Goal: Task Accomplishment & Management: Manage account settings

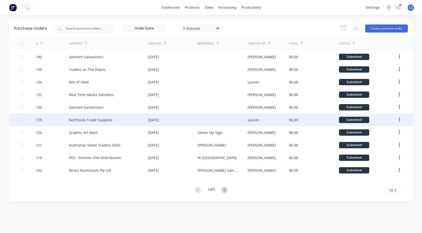
click at [399, 121] on icon "button" at bounding box center [399, 120] width 1 height 6
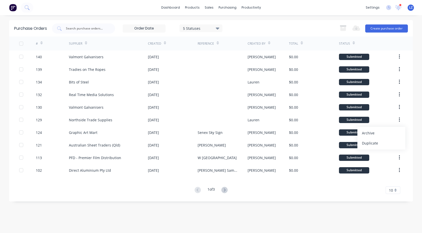
click at [372, 132] on div "Archive" at bounding box center [381, 132] width 39 height 7
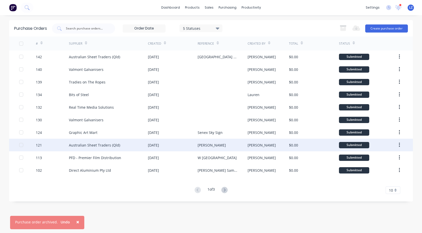
click at [400, 145] on icon "button" at bounding box center [399, 145] width 1 height 6
click at [369, 159] on div "Archive" at bounding box center [381, 158] width 39 height 7
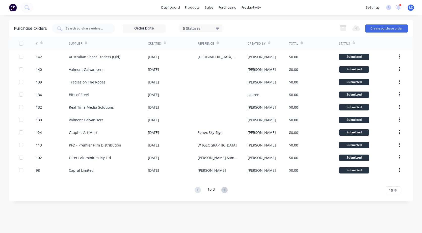
click at [400, 94] on button "button" at bounding box center [399, 94] width 12 height 9
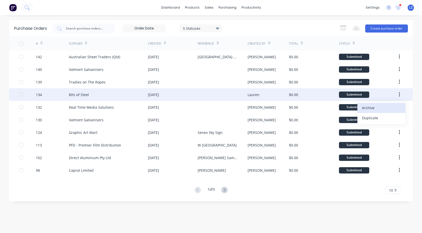
click at [374, 108] on div "Archive" at bounding box center [381, 107] width 39 height 7
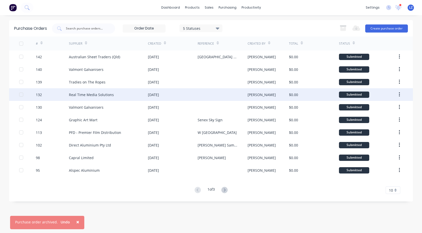
click at [151, 93] on div "[DATE]" at bounding box center [153, 94] width 11 height 5
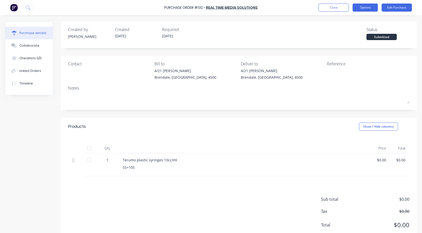
click at [366, 8] on button "Options" at bounding box center [364, 8] width 25 height 8
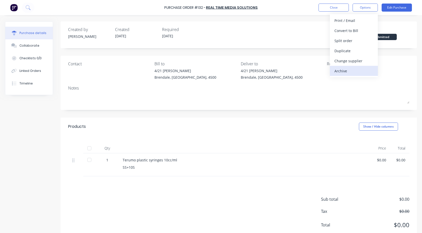
click at [346, 69] on div "Archive" at bounding box center [353, 70] width 39 height 7
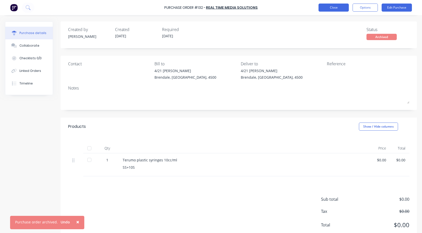
click at [340, 8] on button "Close" at bounding box center [333, 8] width 30 height 8
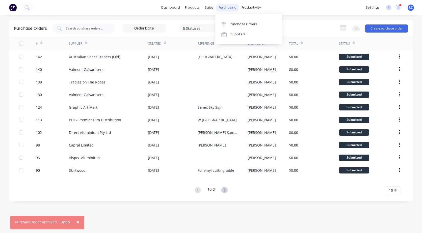
click at [222, 8] on div "purchasing" at bounding box center [227, 8] width 23 height 8
click at [241, 24] on div "Purchase Orders" at bounding box center [243, 24] width 27 height 5
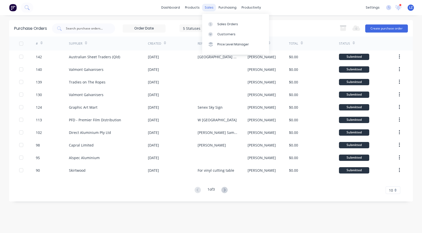
click at [209, 6] on div "sales" at bounding box center [209, 8] width 14 height 8
click at [226, 23] on div "Sales Orders" at bounding box center [227, 24] width 21 height 5
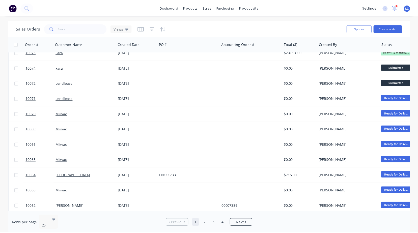
scroll to position [227, 0]
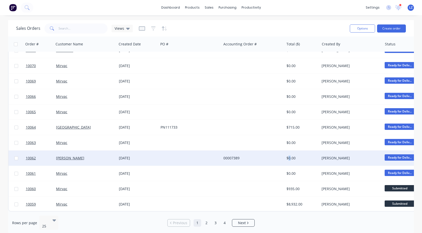
click at [289, 156] on div "$0.00" at bounding box center [301, 158] width 30 height 5
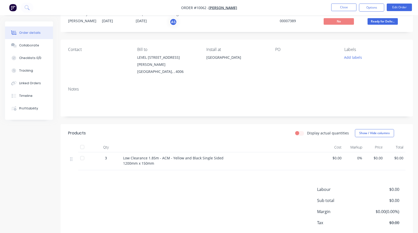
scroll to position [38, 0]
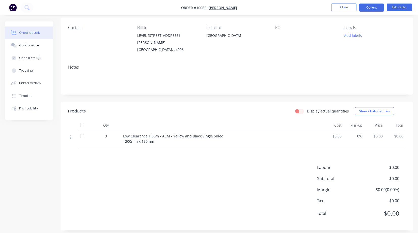
click at [370, 8] on button "Options" at bounding box center [371, 8] width 25 height 8
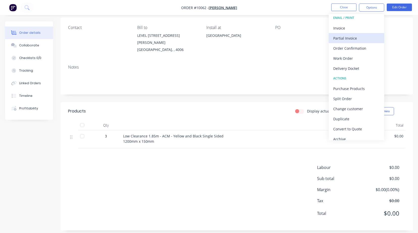
scroll to position [0, 0]
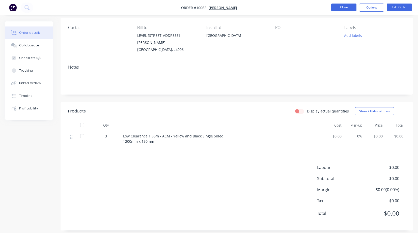
click at [343, 10] on button "Close" at bounding box center [343, 8] width 25 height 8
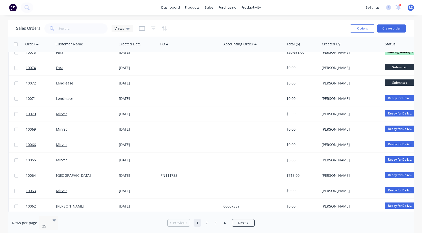
scroll to position [227, 0]
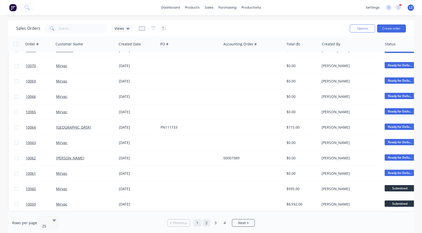
click at [206, 219] on link "2" at bounding box center [207, 223] width 8 height 8
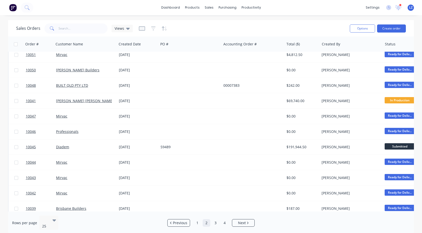
scroll to position [126, 0]
